Goal: Task Accomplishment & Management: Complete application form

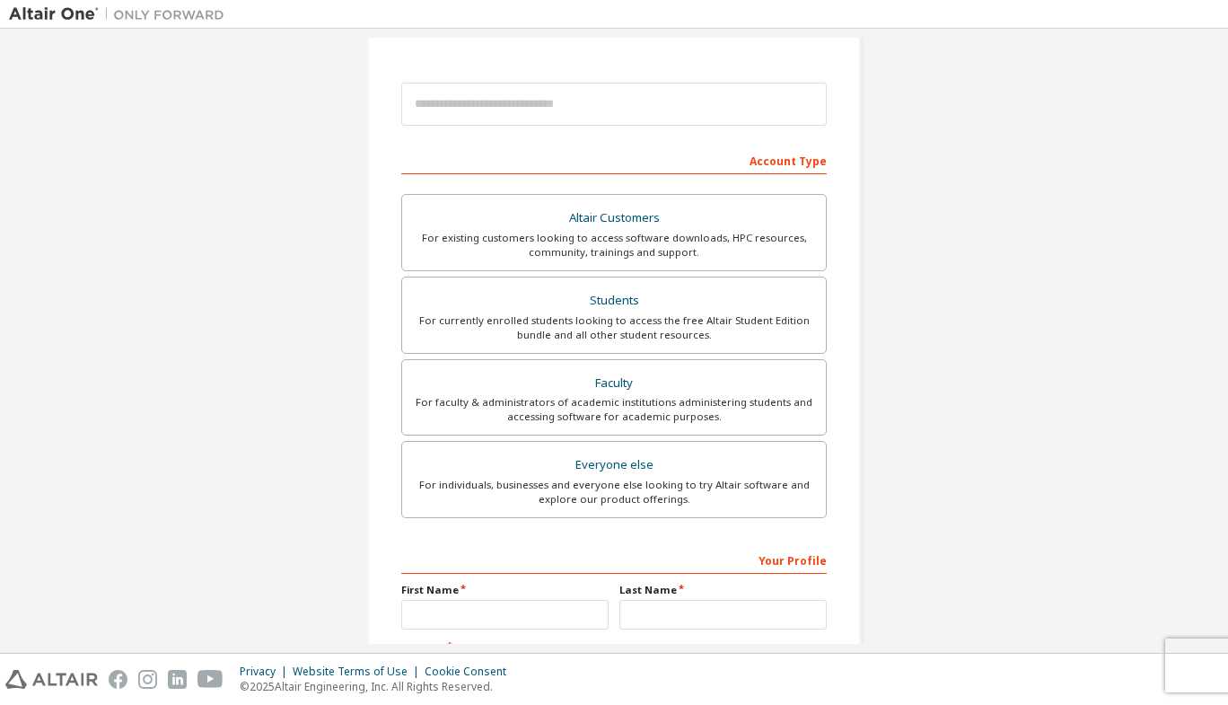
scroll to position [180, 0]
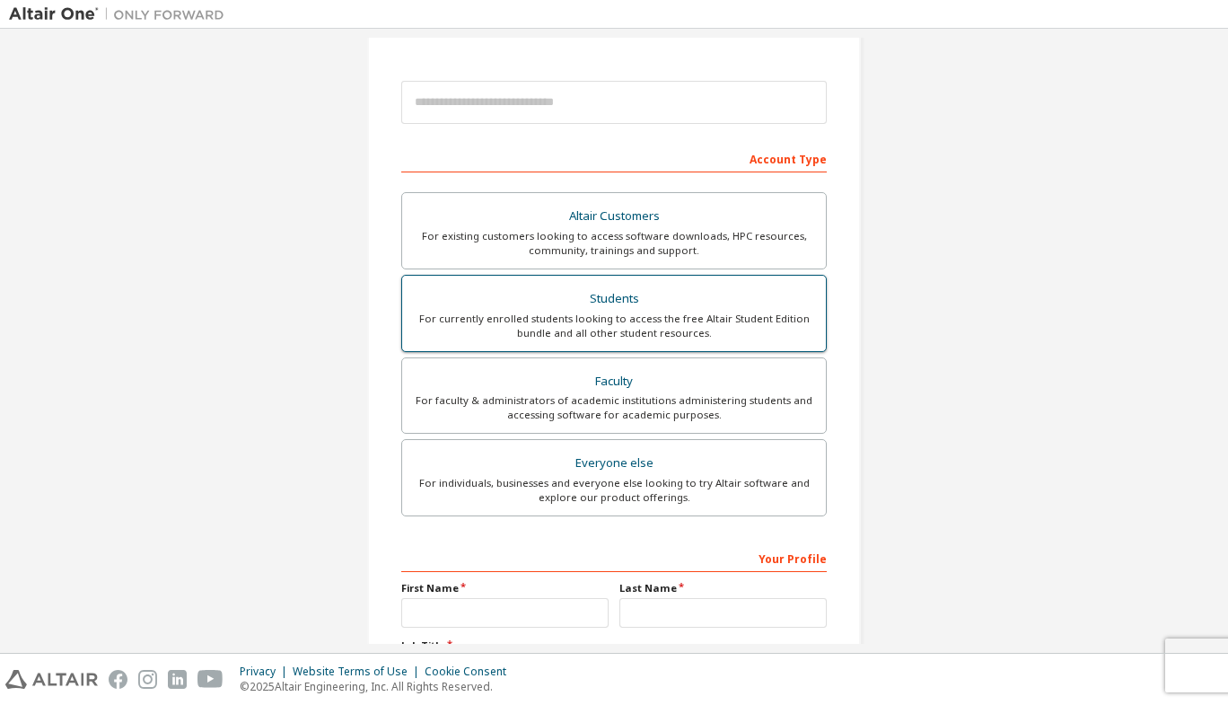
click at [568, 323] on div "For currently enrolled students looking to access the free Altair Student Editi…" at bounding box center [614, 326] width 402 height 29
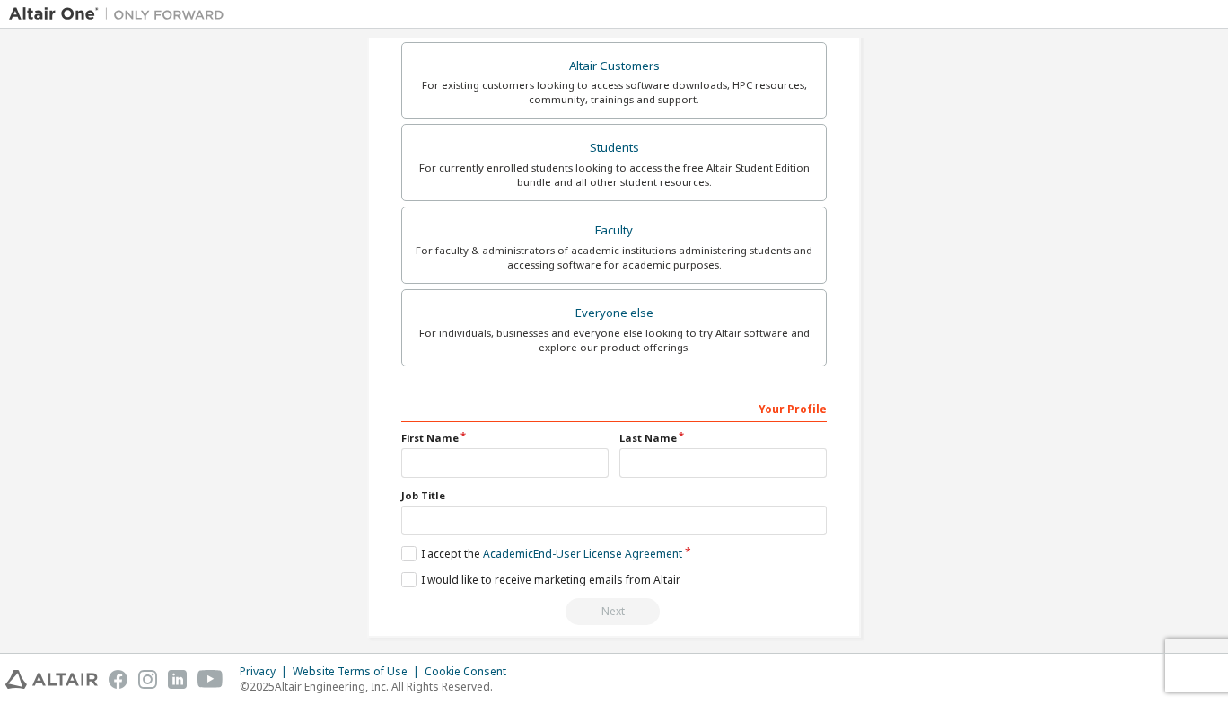
scroll to position [391, 0]
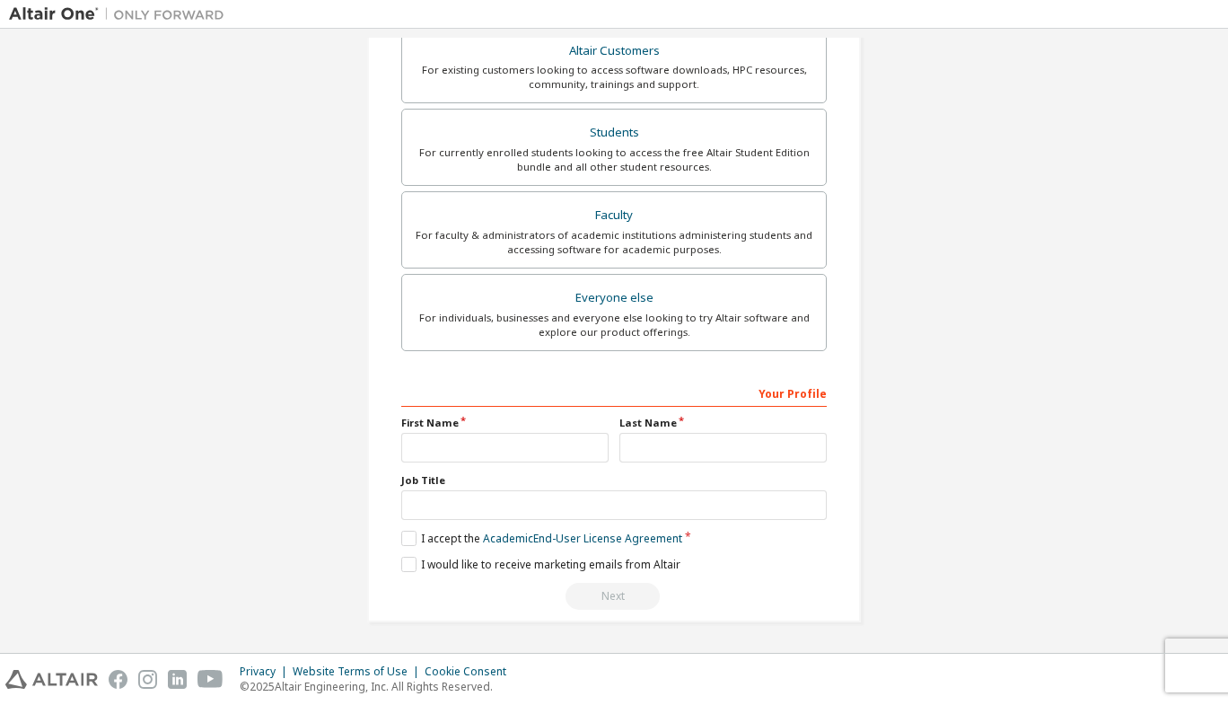
click at [523, 462] on div "Your Profile First Name Last Name Job Title Please provide State/Province to he…" at bounding box center [614, 494] width 426 height 233
click at [527, 454] on input "text" at bounding box center [504, 448] width 207 height 30
type input "*****"
click at [626, 452] on input "text" at bounding box center [723, 448] width 207 height 30
type input "*"
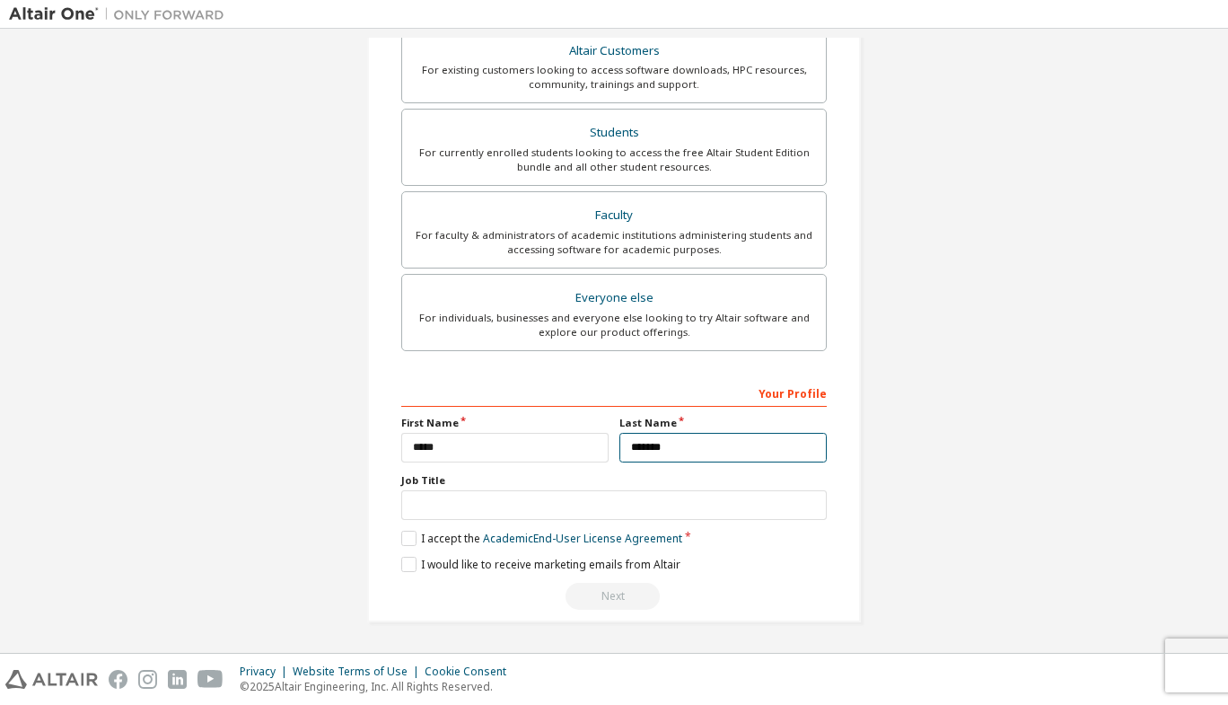
type input "*******"
click at [865, 345] on div "Create an Altair One Account For Free Trials, Licenses, Downloads, Learning & D…" at bounding box center [614, 145] width 537 height 998
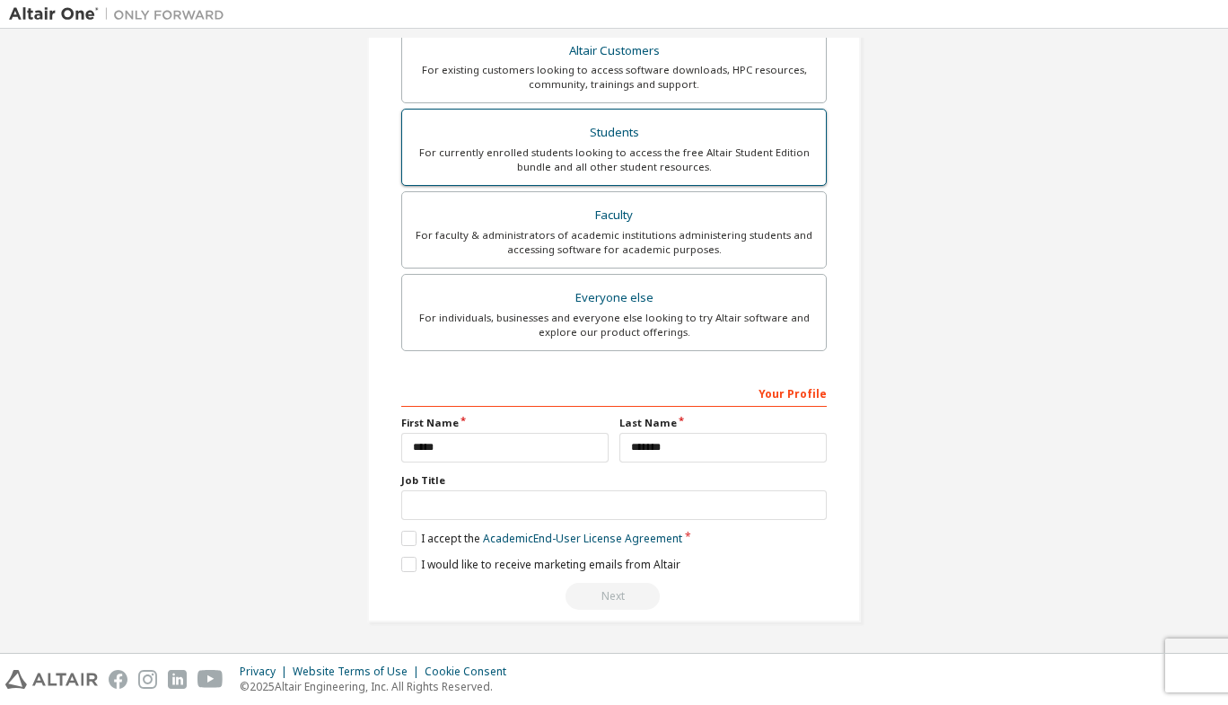
click at [706, 163] on div "For currently enrolled students looking to access the free Altair Student Editi…" at bounding box center [614, 159] width 402 height 29
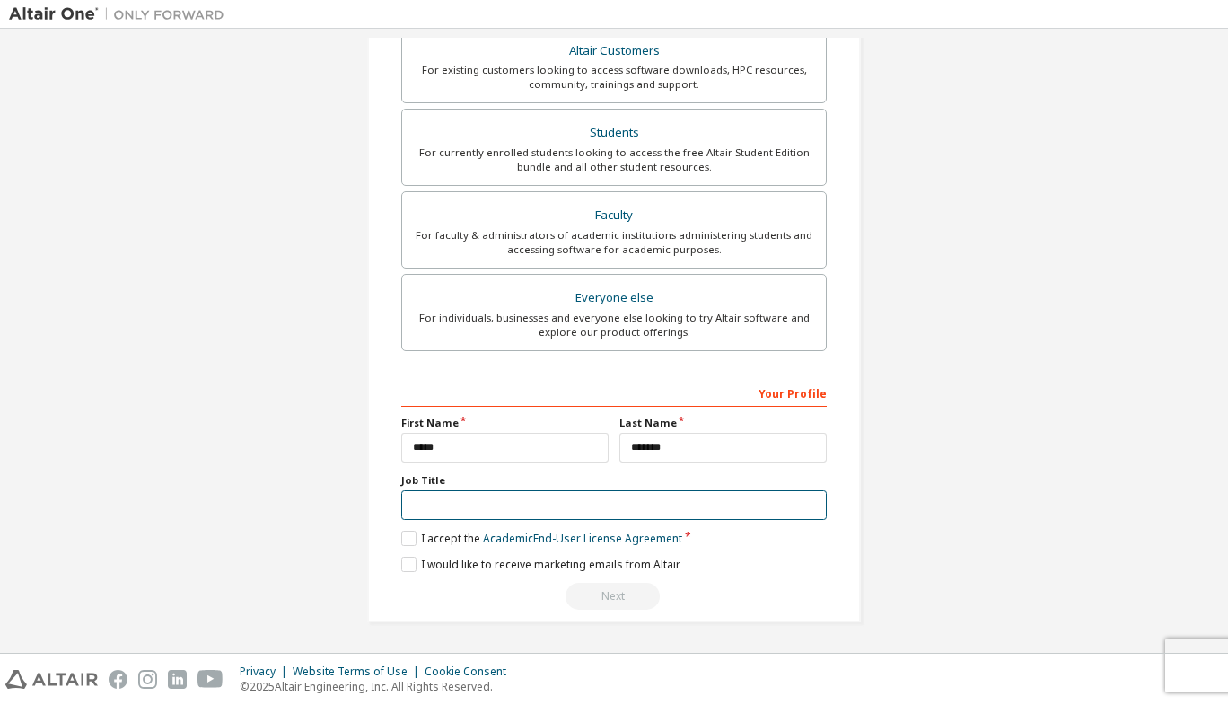
click at [519, 512] on input "text" at bounding box center [614, 505] width 426 height 30
type input "*******"
click at [408, 540] on label "I accept the Academic End-User License Agreement" at bounding box center [541, 538] width 281 height 15
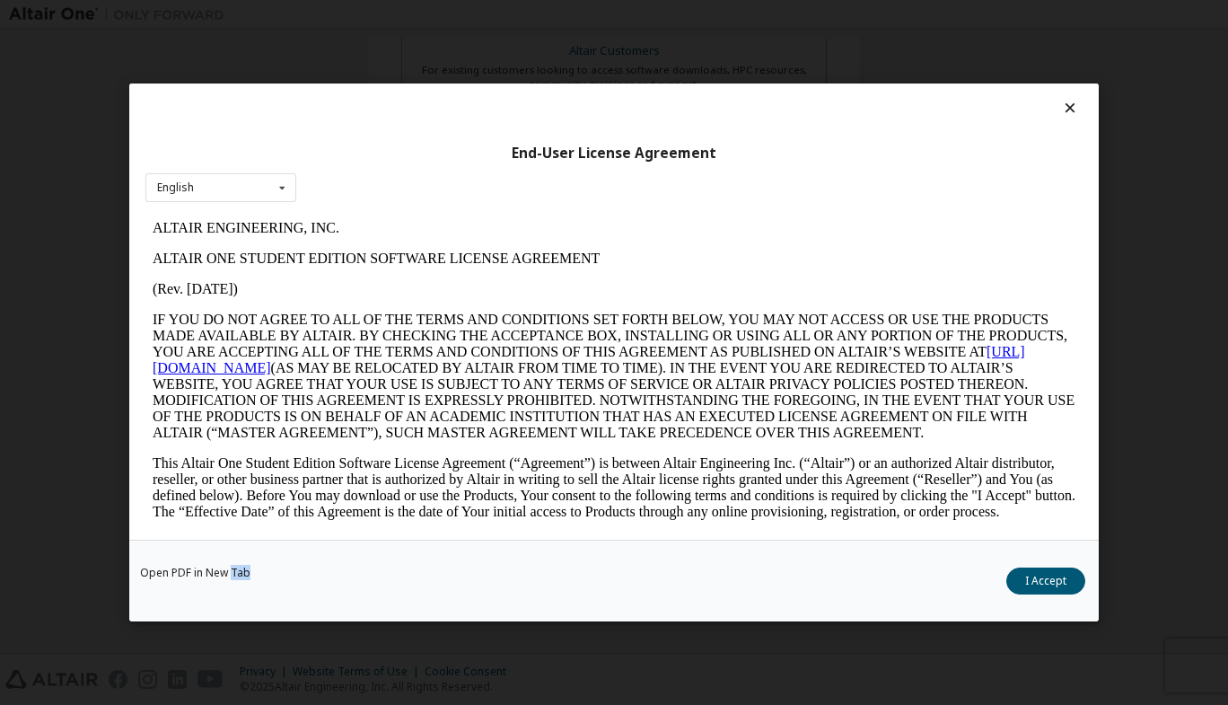
scroll to position [0, 0]
click at [1039, 576] on button "I Accept" at bounding box center [1045, 580] width 79 height 27
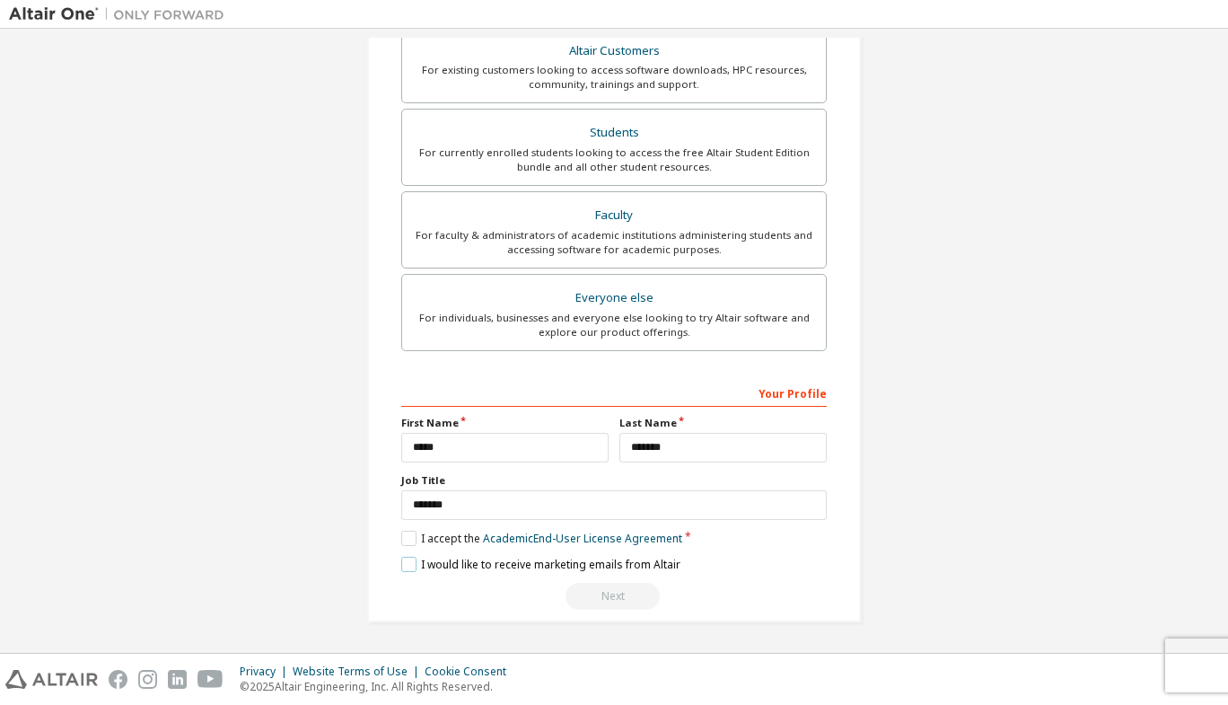
click at [407, 561] on label "I would like to receive marketing emails from Altair" at bounding box center [540, 564] width 279 height 15
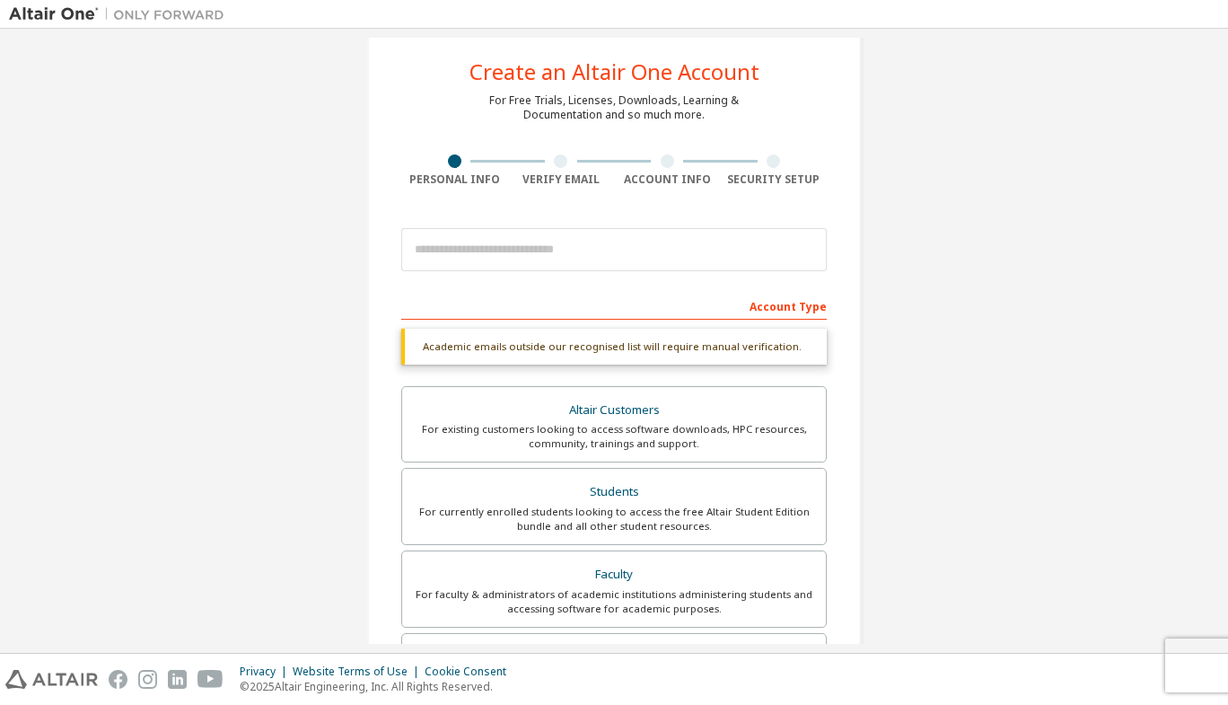
scroll to position [32, 0]
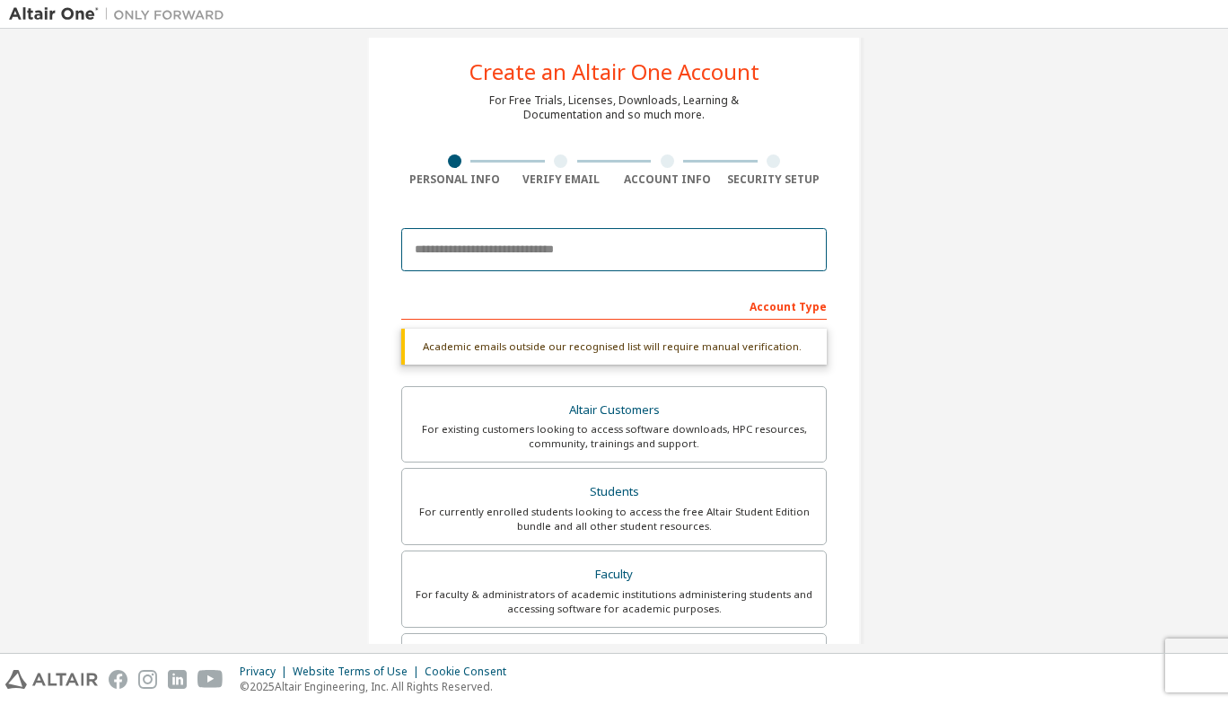
click at [577, 252] on input "email" at bounding box center [614, 249] width 426 height 43
type input "**********"
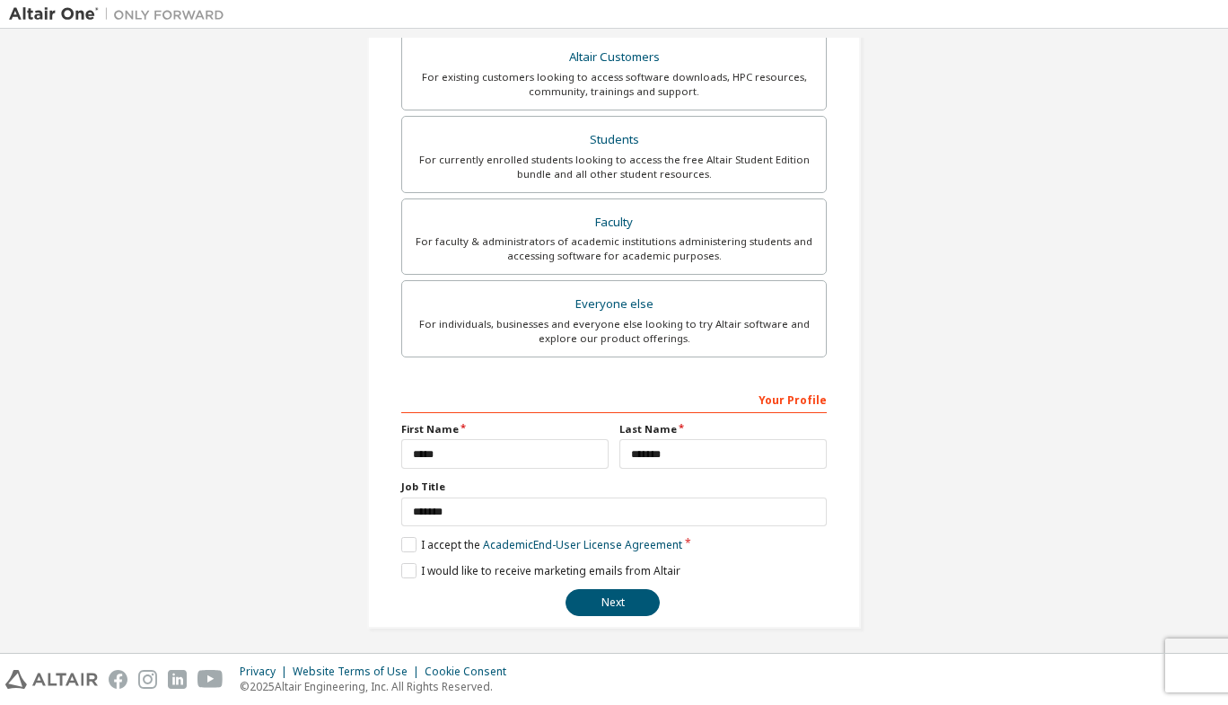
scroll to position [345, 0]
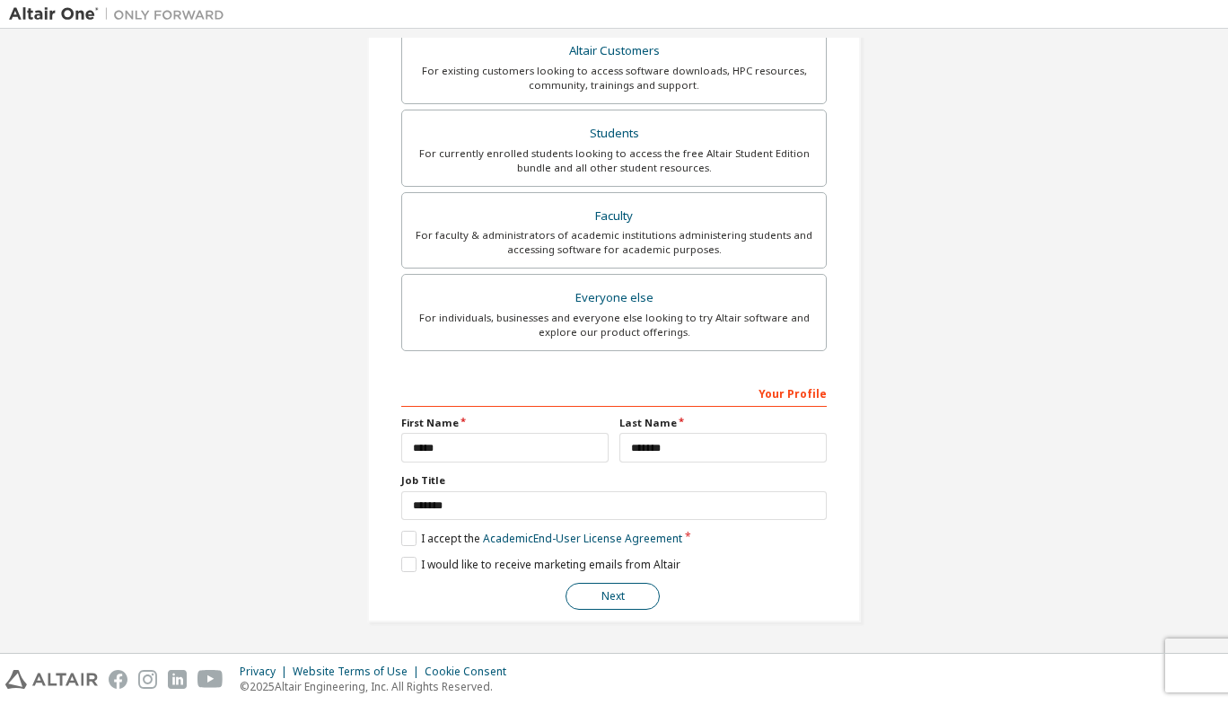
click at [646, 595] on button "Next" at bounding box center [613, 596] width 94 height 27
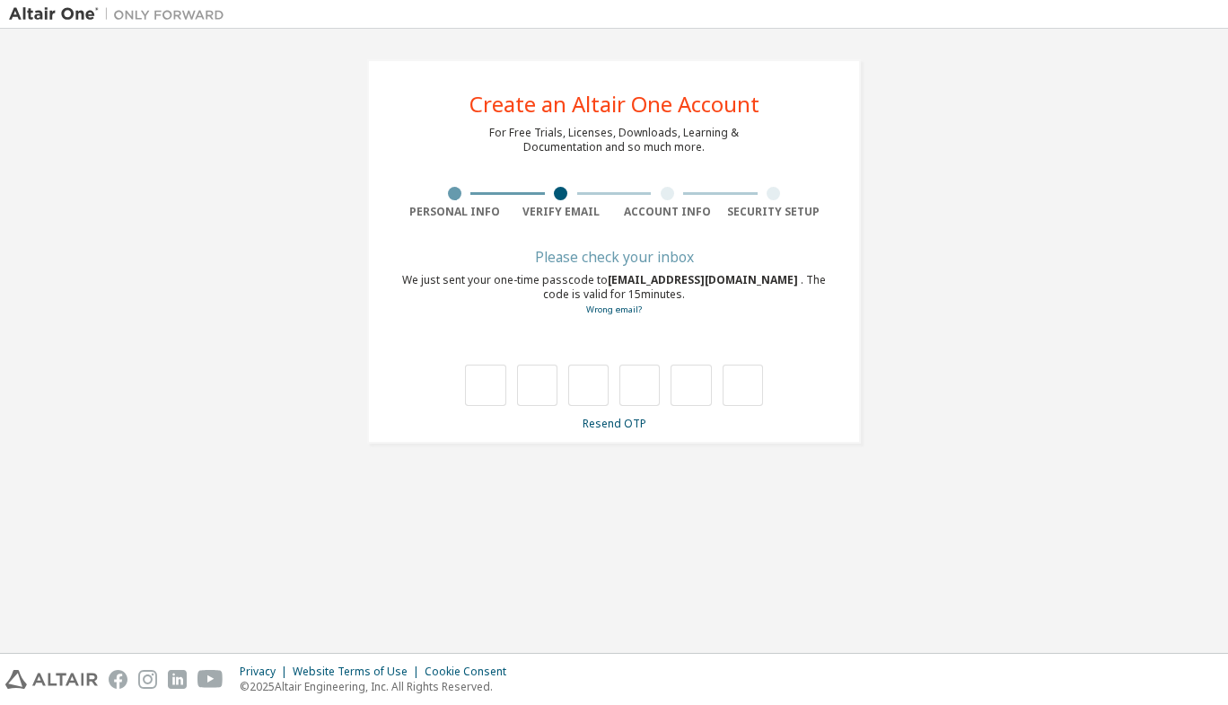
type input "*"
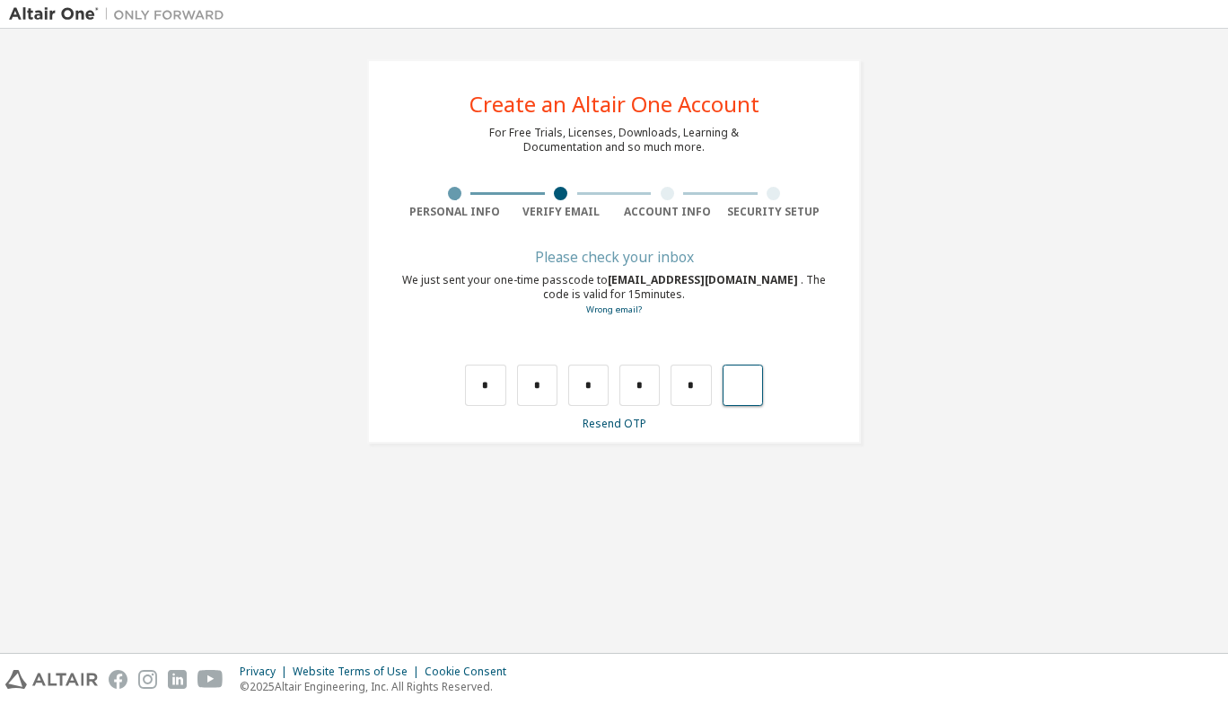
type input "*"
